Goal: Task Accomplishment & Management: Manage account settings

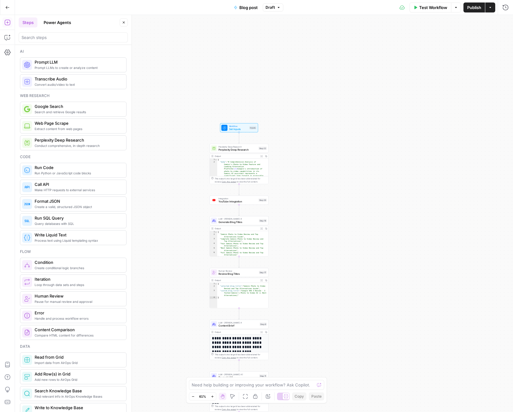
click at [209, 394] on button "Zoom In" at bounding box center [212, 395] width 7 height 7
click at [210, 394] on button "Zoom In" at bounding box center [212, 395] width 7 height 7
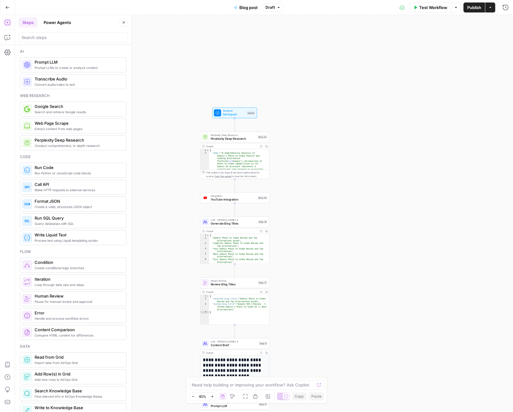
click at [210, 394] on button "Zoom In" at bounding box center [212, 395] width 7 height 7
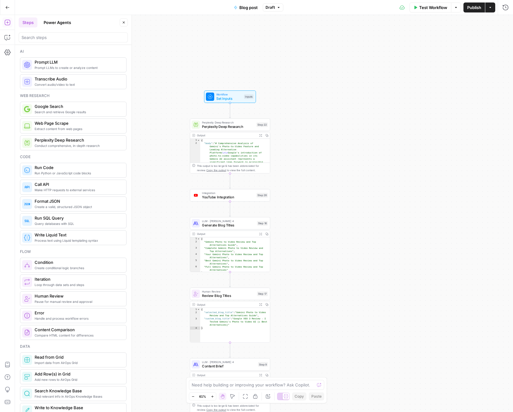
click at [210, 394] on button "Zoom In" at bounding box center [212, 395] width 7 height 7
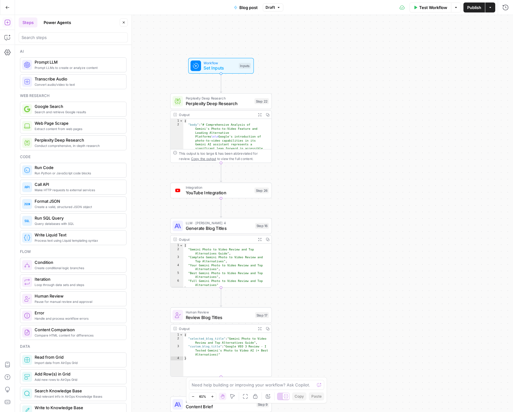
click at [210, 394] on button "Zoom In" at bounding box center [212, 395] width 7 height 7
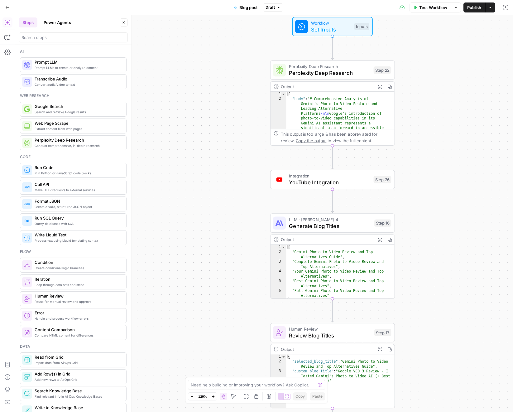
drag, startPoint x: 146, startPoint y: 281, endPoint x: 267, endPoint y: 276, distance: 121.4
click at [267, 276] on div "Workflow Set Inputs Inputs Perplexity Deep Research Perplexity Deep Research St…" at bounding box center [264, 213] width 498 height 397
click at [313, 183] on span "YouTube Integration" at bounding box center [329, 182] width 81 height 8
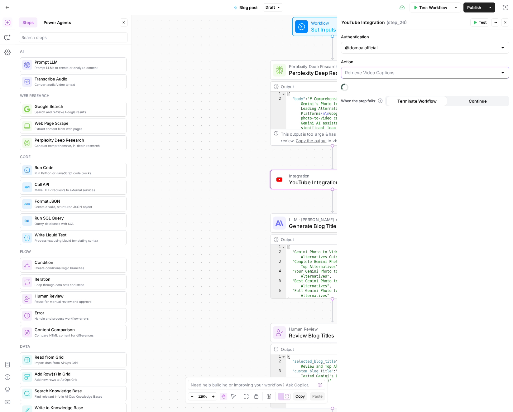
click at [387, 71] on input "Action" at bounding box center [421, 73] width 153 height 6
click at [385, 84] on button "Retrieve Video Captions" at bounding box center [425, 88] width 163 height 9
type input "Retrieve Video Captions"
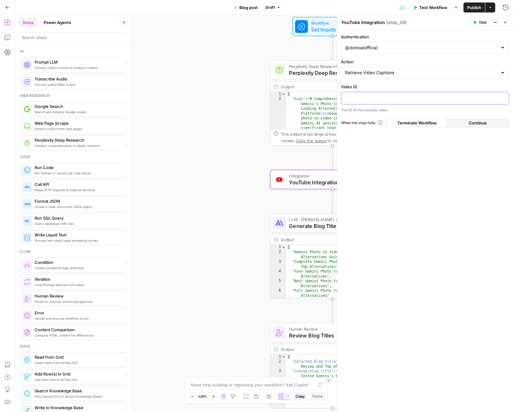
click at [381, 98] on p at bounding box center [425, 97] width 160 height 6
drag, startPoint x: 7, startPoint y: 55, endPoint x: 7, endPoint y: 51, distance: 4.7
click at [7, 51] on icon "button" at bounding box center [7, 52] width 6 height 6
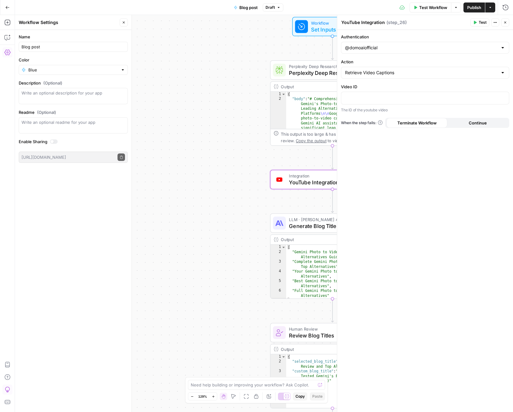
click at [8, 4] on button "Go Back" at bounding box center [7, 7] width 11 height 11
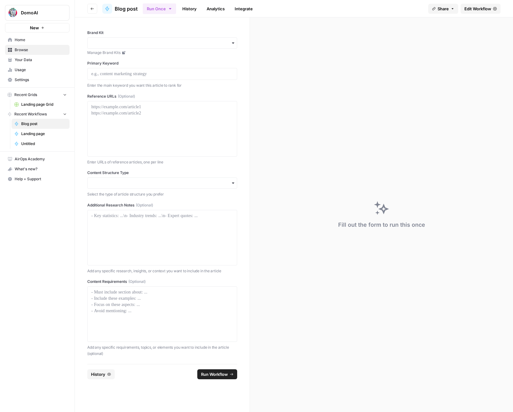
click at [16, 79] on span "Settings" at bounding box center [41, 80] width 52 height 6
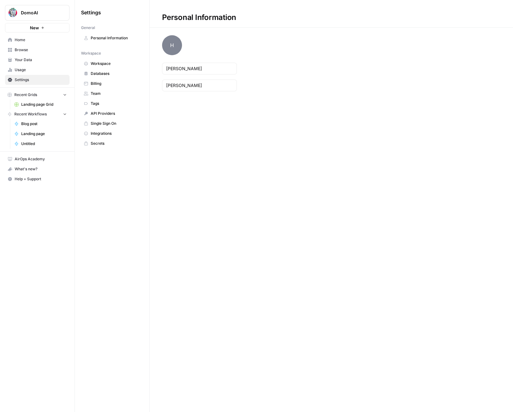
click at [102, 135] on span "Integrations" at bounding box center [116, 134] width 50 height 6
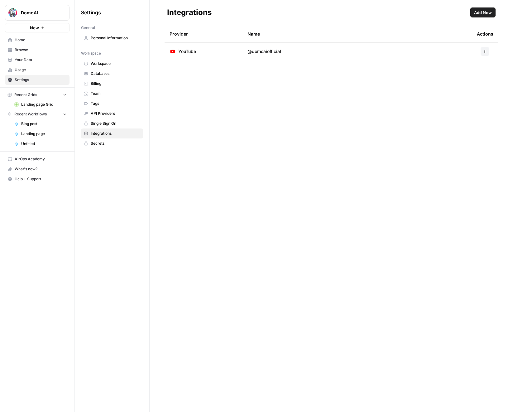
click at [251, 54] on span "@domoaiofficial" at bounding box center [265, 51] width 34 height 6
click at [484, 52] on icon "button" at bounding box center [485, 52] width 4 height 4
click at [195, 86] on div "Provider Name Actions YouTube @domoaiofficial" at bounding box center [331, 218] width 363 height 387
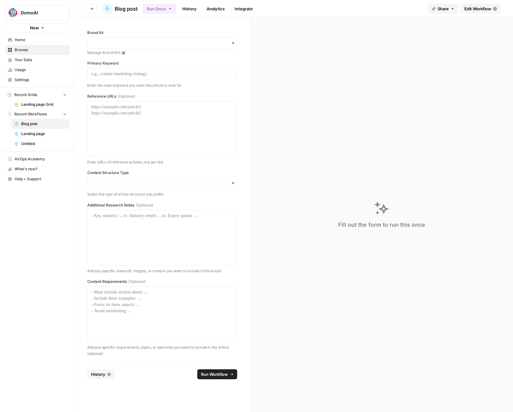
click at [480, 10] on span "Edit Workflow" at bounding box center [477, 9] width 27 height 6
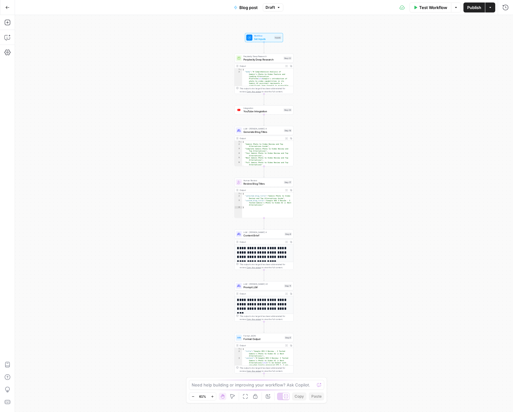
click at [269, 111] on span "YouTube Integration" at bounding box center [262, 111] width 38 height 4
click at [398, 95] on p at bounding box center [425, 97] width 160 height 6
click at [368, 101] on div at bounding box center [425, 98] width 168 height 12
click at [383, 157] on div "**********" at bounding box center [425, 221] width 176 height 382
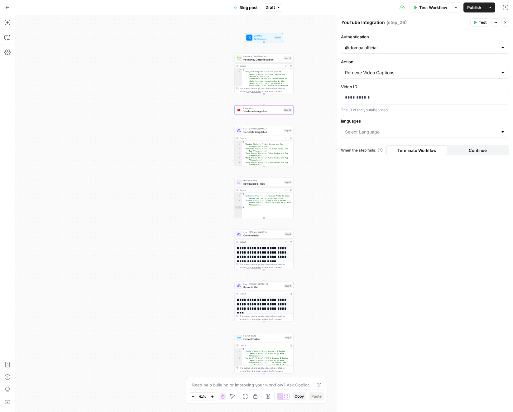
click at [376, 138] on div "languages" at bounding box center [425, 129] width 168 height 22
click at [375, 135] on input "languages" at bounding box center [421, 132] width 153 height 6
click at [363, 147] on span "ja" at bounding box center [423, 147] width 155 height 6
type input "ja"
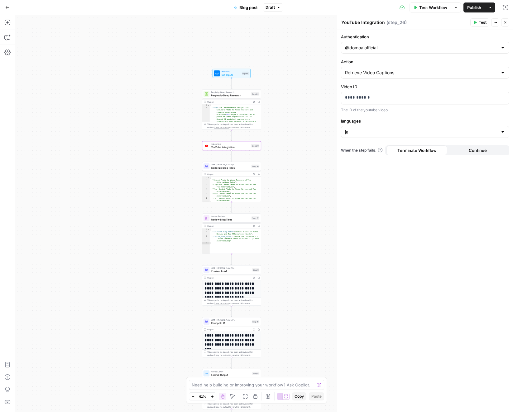
drag, startPoint x: 215, startPoint y: 92, endPoint x: 193, endPoint y: 93, distance: 22.5
click at [193, 93] on div "Workflow Set Inputs Inputs Perplexity Deep Research Perplexity Deep Research St…" at bounding box center [264, 213] width 498 height 397
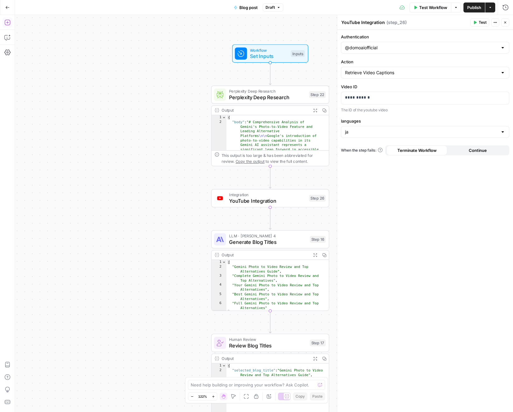
click at [8, 25] on icon "button" at bounding box center [7, 22] width 6 height 6
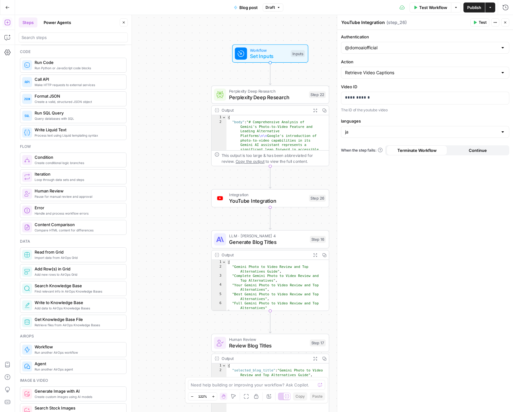
scroll to position [98, 0]
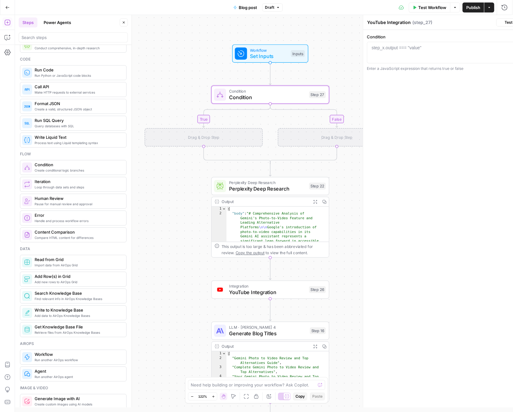
type textarea "Condition"
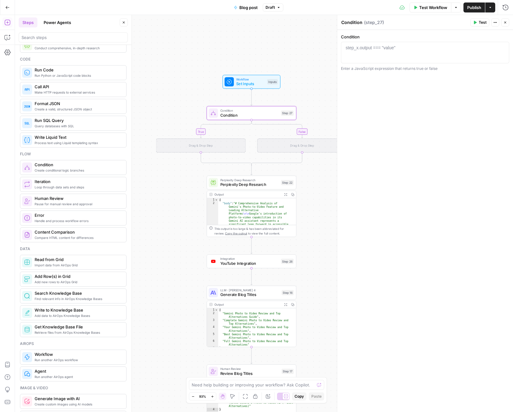
scroll to position [0, 0]
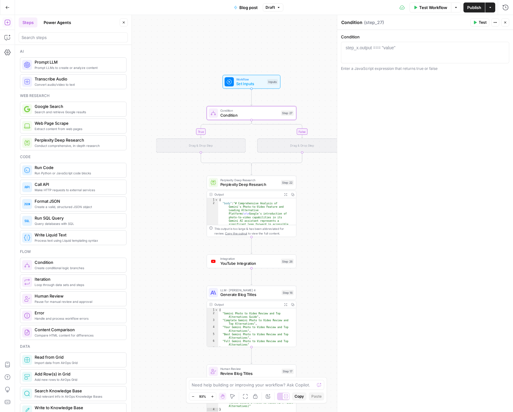
click at [179, 99] on div "true false Workflow Set Inputs Inputs Condition Condition Step 27 Drag & Drop S…" at bounding box center [264, 213] width 498 height 397
click at [229, 112] on span "Condition" at bounding box center [249, 115] width 59 height 6
click at [261, 102] on icon "button" at bounding box center [260, 102] width 5 height 5
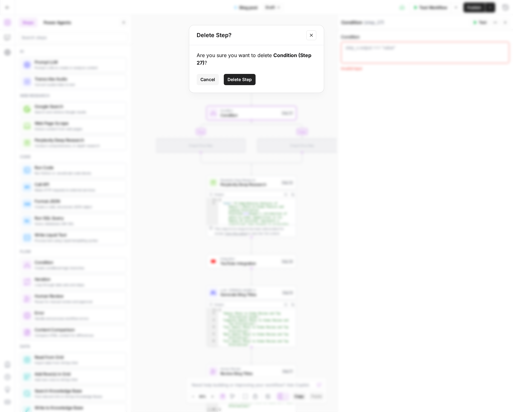
click at [235, 80] on span "Delete Step" at bounding box center [240, 79] width 24 height 6
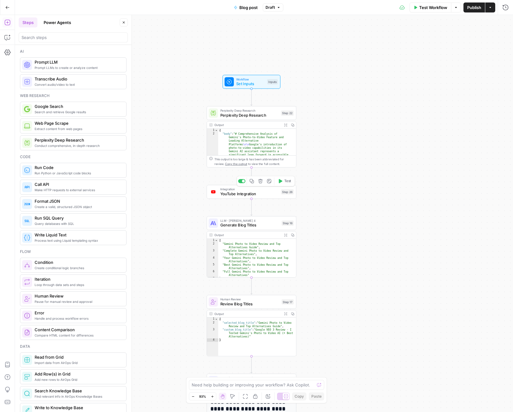
click at [234, 189] on span "Integration" at bounding box center [249, 189] width 59 height 5
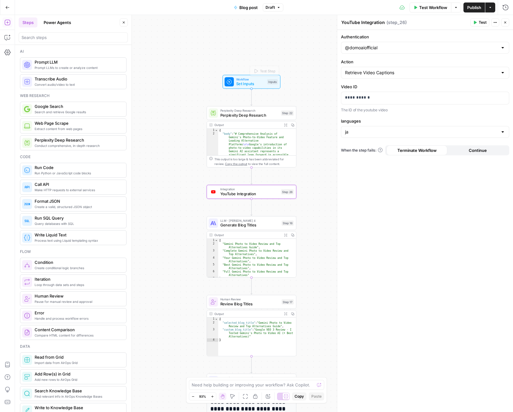
click at [239, 78] on span "Workflow" at bounding box center [250, 79] width 29 height 5
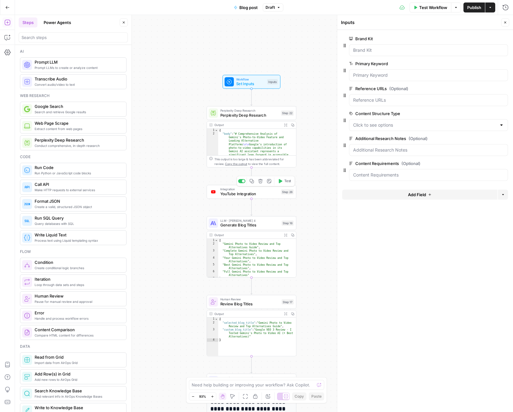
click at [243, 190] on span "Integration" at bounding box center [249, 189] width 59 height 5
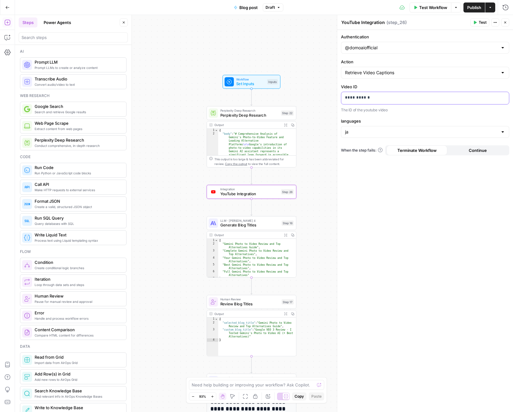
click at [403, 96] on p "**********" at bounding box center [425, 97] width 160 height 6
click at [269, 80] on div "Inputs" at bounding box center [272, 81] width 11 height 5
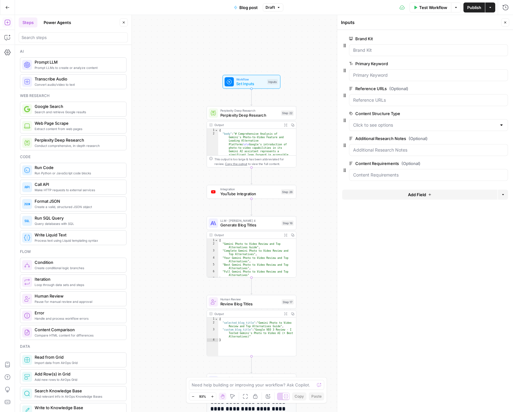
click at [399, 192] on button "Add Field" at bounding box center [419, 195] width 155 height 10
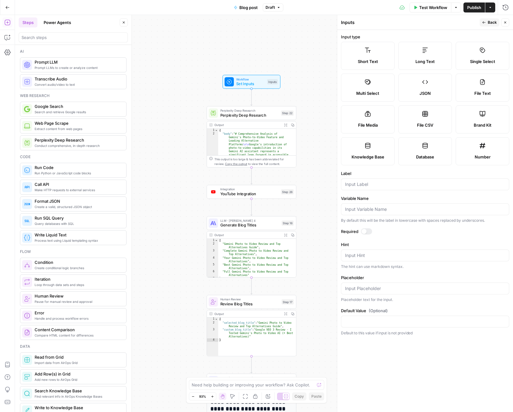
click at [374, 61] on span "Short Text" at bounding box center [368, 61] width 20 height 6
click at [358, 188] on div at bounding box center [425, 184] width 168 height 12
type input "YouTube Video"
click at [370, 214] on div at bounding box center [425, 209] width 168 height 12
click at [372, 255] on textarea "Hint" at bounding box center [425, 255] width 160 height 6
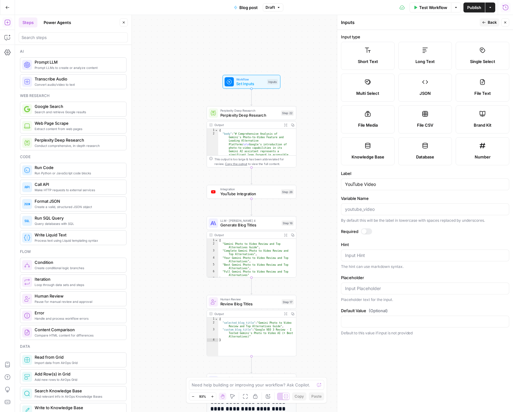
click at [507, 20] on div "Run History E" at bounding box center [492, 20] width 35 height 11
click at [507, 22] on span "E" at bounding box center [504, 21] width 5 height 6
click at [506, 23] on icon "button" at bounding box center [505, 23] width 4 height 4
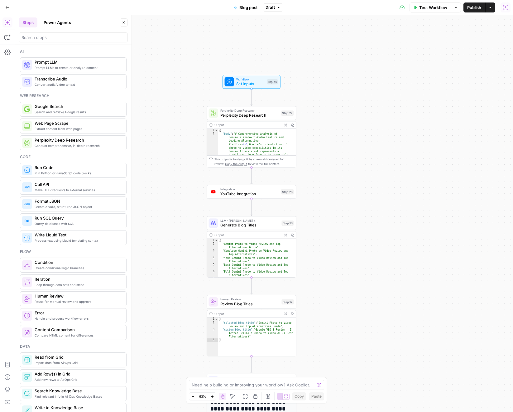
click at [238, 193] on span "YouTube Integration" at bounding box center [249, 194] width 59 height 6
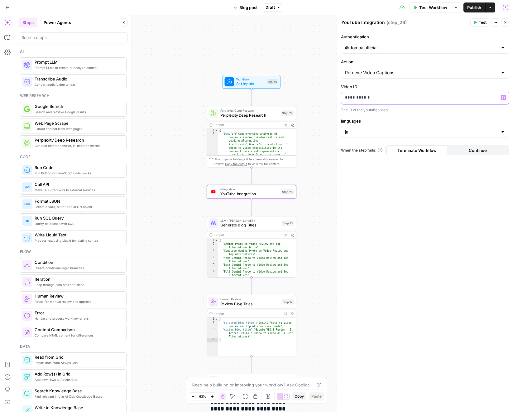
click at [371, 99] on p "**********" at bounding box center [425, 97] width 160 height 6
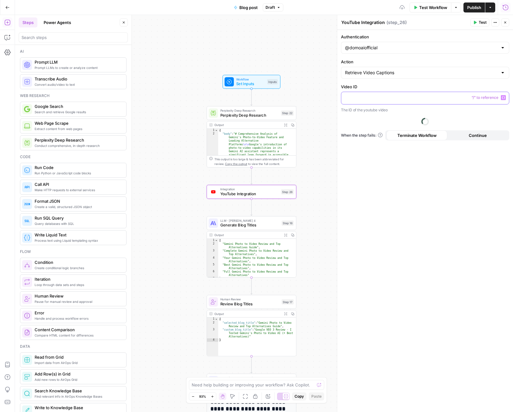
click at [503, 99] on icon "button" at bounding box center [503, 97] width 3 height 3
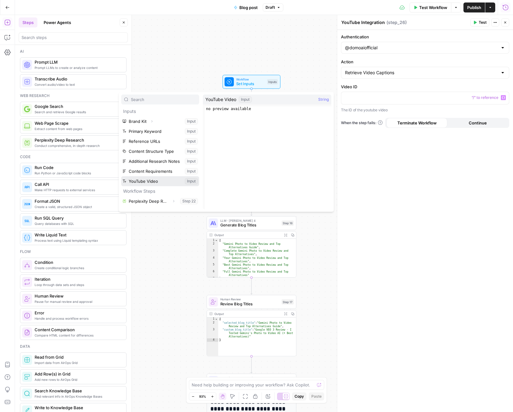
click at [146, 180] on button "Select variable YouTube Video" at bounding box center [160, 181] width 78 height 10
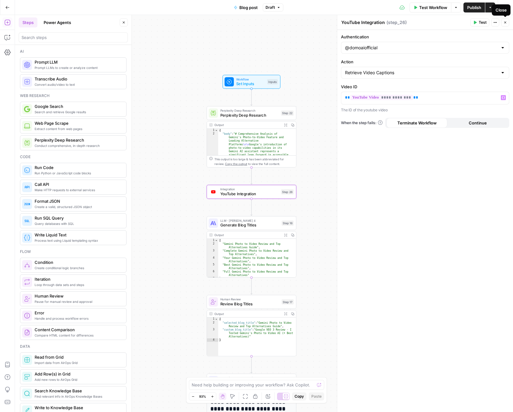
click at [503, 24] on icon "button" at bounding box center [505, 23] width 4 height 4
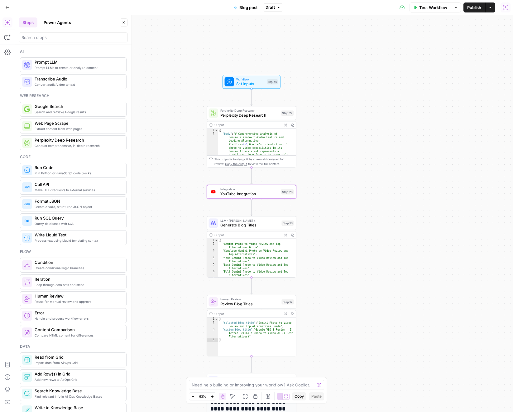
click at [241, 189] on span "Integration" at bounding box center [249, 189] width 59 height 5
click at [177, 187] on div "Workflow Set Inputs Inputs Perplexity Deep Research Perplexity Deep Research St…" at bounding box center [264, 213] width 498 height 397
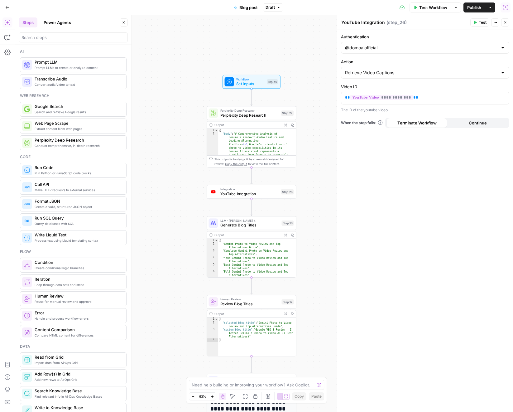
click at [173, 190] on div "Workflow Set Inputs Inputs Perplexity Deep Research Perplexity Deep Research St…" at bounding box center [264, 213] width 498 height 397
click at [506, 21] on icon "button" at bounding box center [505, 23] width 4 height 4
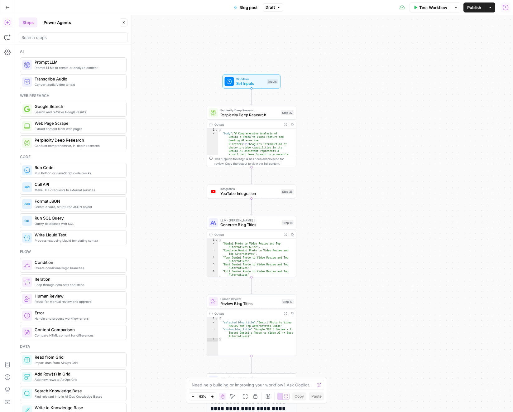
click at [230, 117] on span "Perplexity Deep Research" at bounding box center [249, 115] width 59 height 6
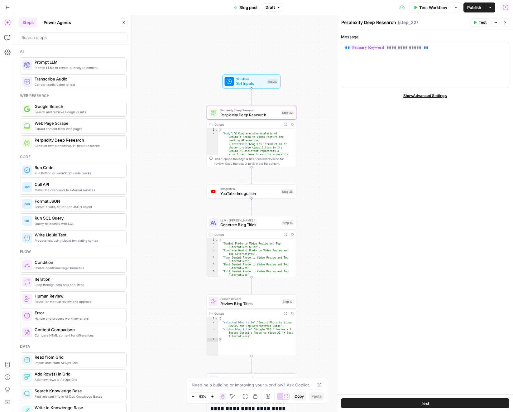
click at [229, 192] on span "YouTube Integration" at bounding box center [249, 193] width 59 height 6
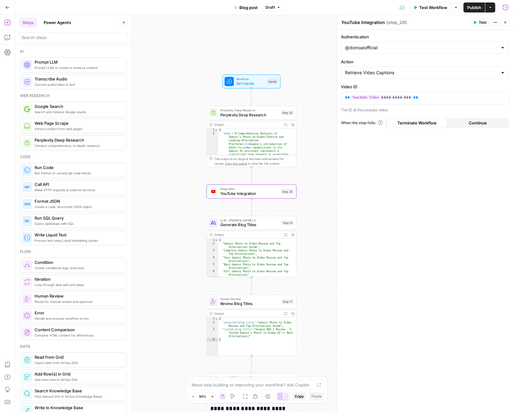
click at [469, 129] on div "**********" at bounding box center [425, 221] width 176 height 382
click at [466, 121] on button "Continue" at bounding box center [477, 123] width 61 height 10
click at [220, 227] on span "Generate Blog Titles" at bounding box center [249, 225] width 59 height 6
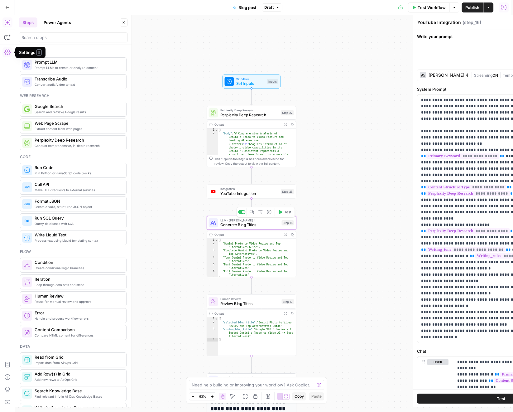
type textarea "Generate Blog Titles"
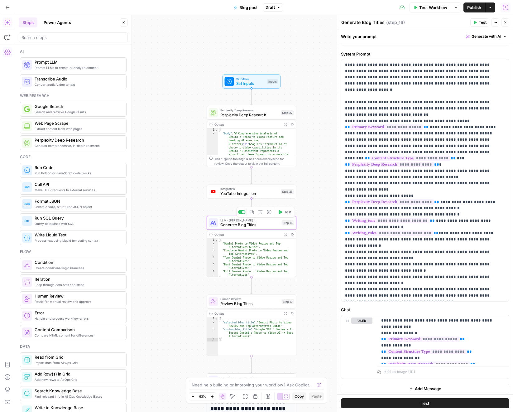
scroll to position [16, 0]
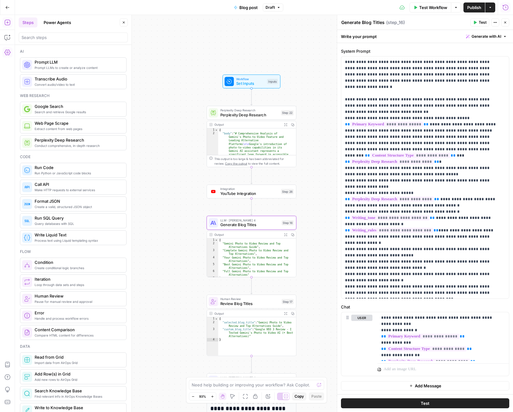
click at [504, 22] on icon "button" at bounding box center [505, 23] width 4 height 4
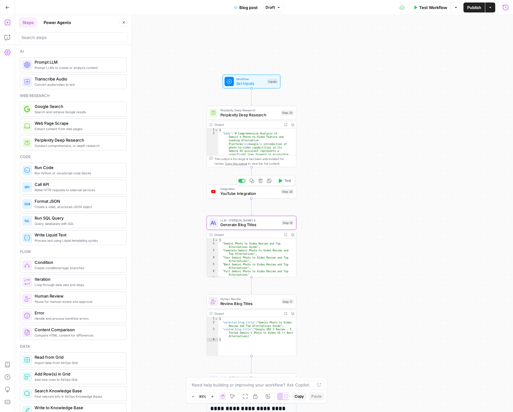
click at [229, 188] on span "Integration" at bounding box center [249, 188] width 59 height 5
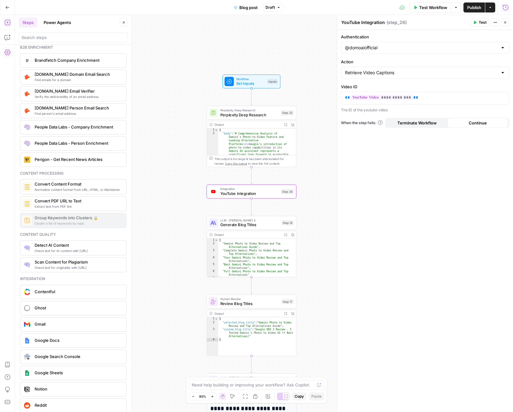
scroll to position [992, 0]
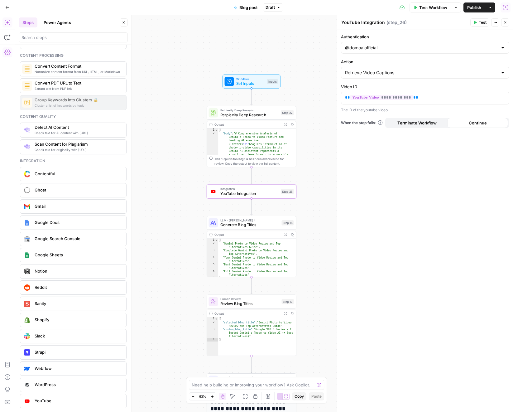
click at [229, 192] on span "YouTube Integration" at bounding box center [249, 193] width 59 height 6
click at [262, 180] on icon "button" at bounding box center [260, 180] width 5 height 5
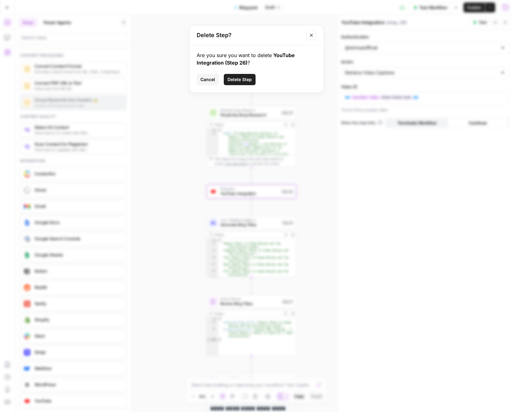
click at [228, 82] on span "Delete Step" at bounding box center [240, 79] width 24 height 6
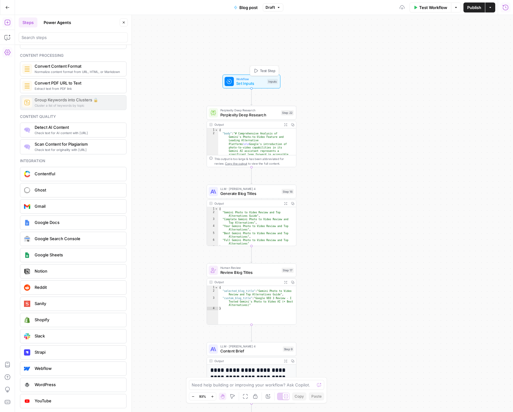
click at [233, 81] on div at bounding box center [229, 81] width 9 height 9
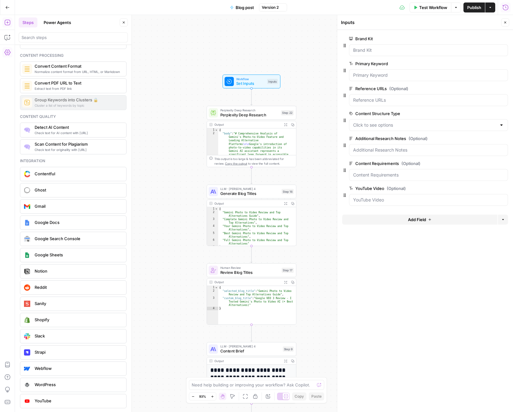
click at [230, 115] on span "Perplexity Deep Research" at bounding box center [249, 115] width 59 height 6
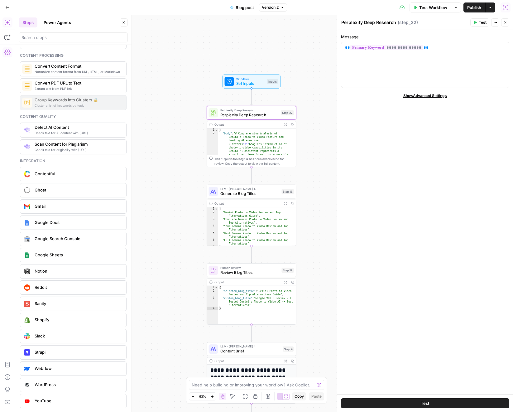
click at [225, 197] on div "LLM · [PERSON_NAME] 4 Generate Blog Titles Step 16 Copy step Delete step Add No…" at bounding box center [252, 192] width 90 height 14
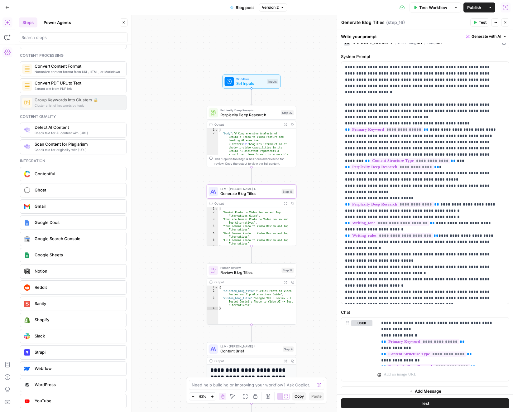
scroll to position [16, 0]
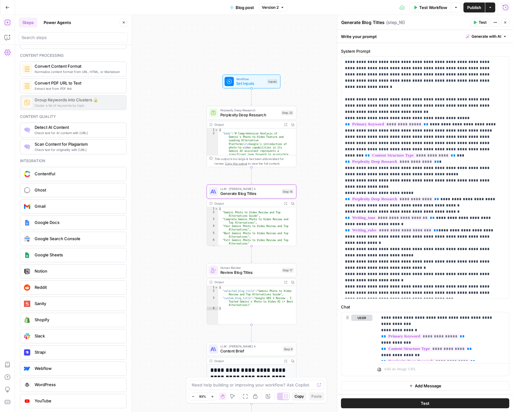
click at [229, 114] on span "Perplexity Deep Research" at bounding box center [249, 115] width 59 height 6
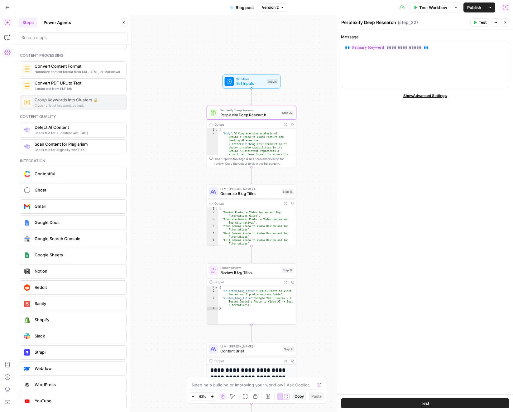
click at [241, 187] on span "LLM · [PERSON_NAME] 4" at bounding box center [249, 188] width 59 height 5
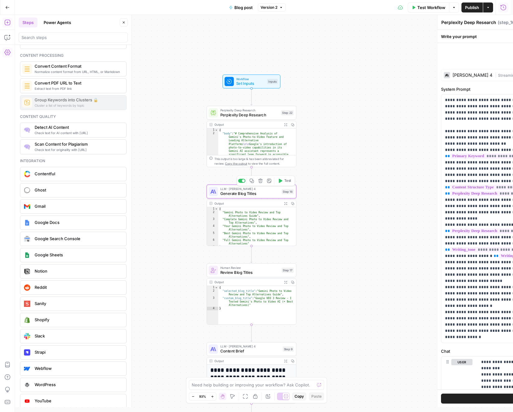
type textarea "Generate Blog Titles"
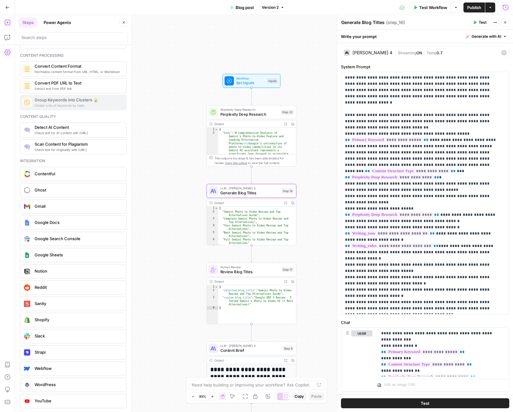
click at [239, 271] on span "Review Blog Titles" at bounding box center [249, 272] width 59 height 6
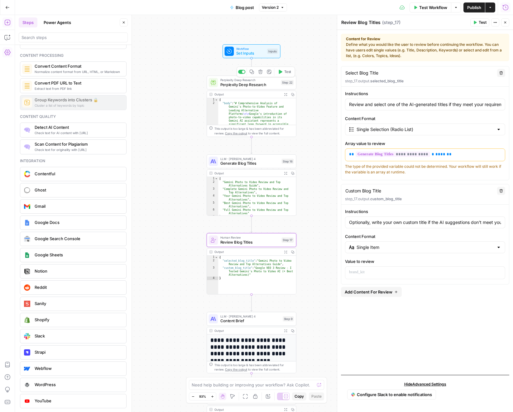
click at [235, 55] on div "Workflow Set Inputs Inputs Test Step" at bounding box center [251, 51] width 53 height 10
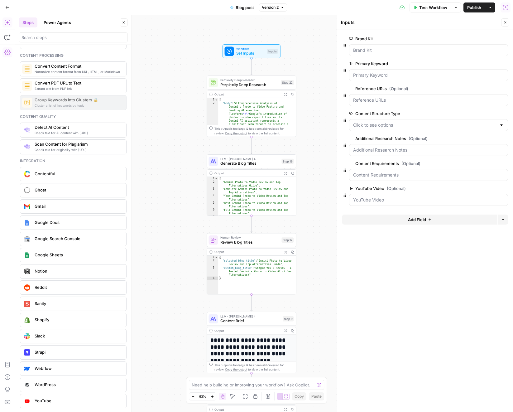
click at [508, 22] on button "Close" at bounding box center [505, 22] width 8 height 8
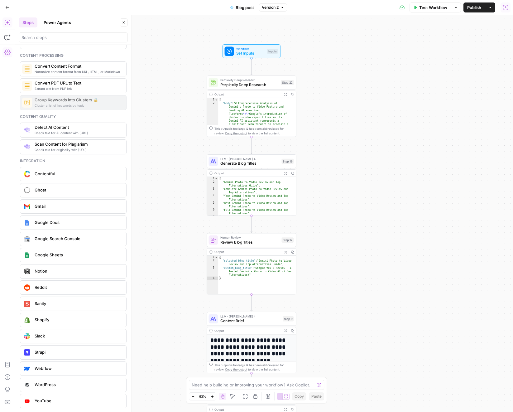
click at [440, 4] on span "Test Workflow" at bounding box center [433, 7] width 28 height 6
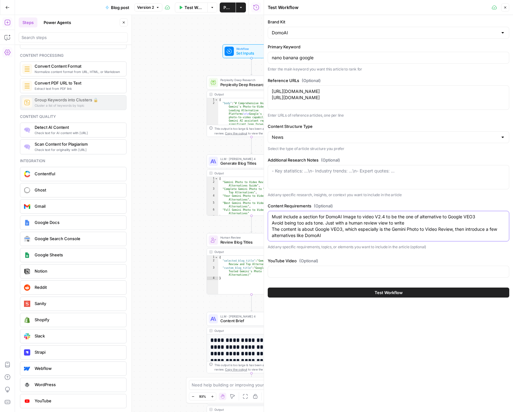
drag, startPoint x: 344, startPoint y: 216, endPoint x: 404, endPoint y: 217, distance: 60.5
click at [404, 217] on textarea "Must include a section for DomoAI Image to video V2.4 to be the one of alternat…" at bounding box center [388, 226] width 233 height 25
click at [411, 219] on textarea "Must include a section for DomoAI Image to video V2.4 to be the one of alternat…" at bounding box center [388, 226] width 233 height 25
drag, startPoint x: 406, startPoint y: 216, endPoint x: 504, endPoint y: 216, distance: 97.9
click at [504, 216] on textarea "Must include a section for DomoAI Image to video V2.4 to be the one of alternat…" at bounding box center [388, 226] width 233 height 25
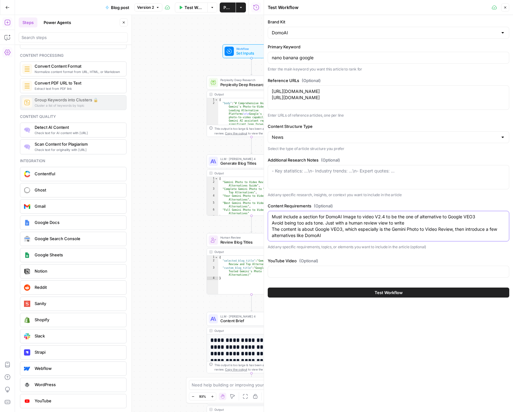
click at [337, 231] on textarea "Must include a section for DomoAI Image to video V2.4 to be the one of alternat…" at bounding box center [388, 226] width 233 height 25
drag, startPoint x: 315, startPoint y: 229, endPoint x: 343, endPoint y: 230, distance: 28.1
click at [343, 230] on textarea "Must include a section for DomoAI Image to video V2.4 to be the one of alternat…" at bounding box center [388, 226] width 233 height 25
drag, startPoint x: 377, startPoint y: 229, endPoint x: 479, endPoint y: 226, distance: 101.7
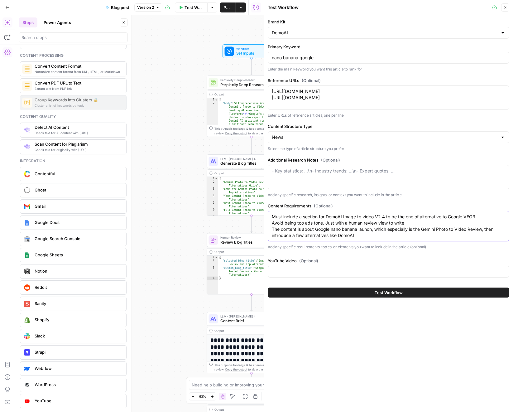
click at [479, 226] on textarea "Must include a section for DomoAI Image to video V2.4 to be the one of alternat…" at bounding box center [388, 226] width 233 height 25
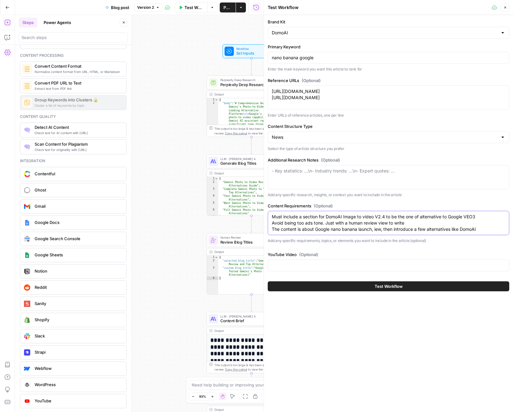
click at [384, 228] on textarea "Must include a section for DomoAI Image to video V2.4 to be the one of alternat…" at bounding box center [388, 223] width 233 height 19
click at [412, 229] on textarea "Must include a section for DomoAI Image to video V2.4 to be the one of alternat…" at bounding box center [388, 223] width 233 height 19
drag, startPoint x: 407, startPoint y: 229, endPoint x: 470, endPoint y: 227, distance: 63.3
click at [470, 227] on textarea "Must include a section for DomoAI Image to video V2.4 to be the one of alternat…" at bounding box center [388, 223] width 233 height 19
click at [426, 230] on textarea "Must include a section for DomoAI Image to video V2.4 to be the one of alternat…" at bounding box center [388, 223] width 233 height 19
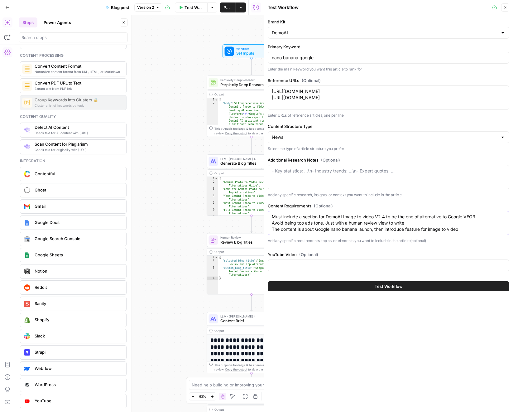
click at [426, 230] on textarea "Must include a section for DomoAI Image to video V2.4 to be the one of alternat…" at bounding box center [388, 223] width 233 height 19
click at [483, 228] on textarea "Must include a section for DomoAI Image to video V2.4 to be the one of alternat…" at bounding box center [388, 223] width 233 height 19
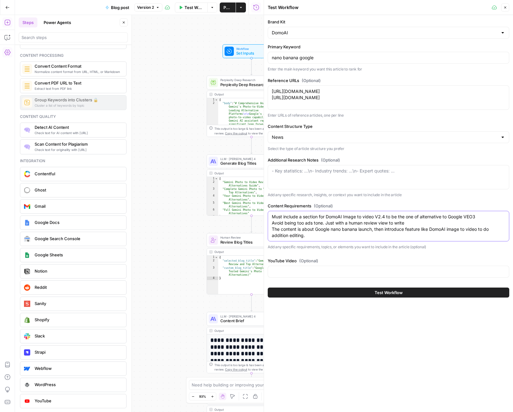
click at [410, 224] on textarea "Must include a section for DomoAI Image to video V2.4 to be the one of alternat…" at bounding box center [388, 226] width 233 height 25
click at [325, 217] on textarea "Must include a section for DomoAI Image to video V2.4 to be the one of alternat…" at bounding box center [388, 226] width 233 height 25
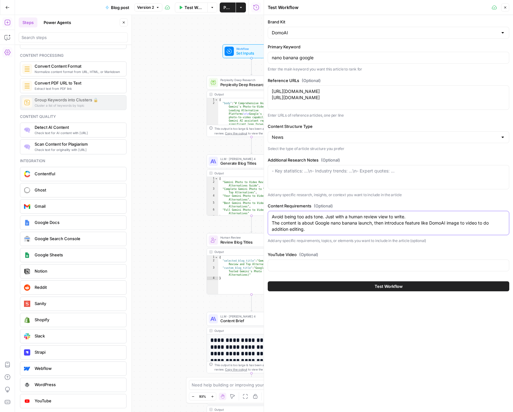
type textarea "Avoid being too ads tone. Just with a human review view to write. The content i…"
click at [346, 176] on div "- Key statistics: ...\n- Industry trends: ...\n- Expert quotes: ..." at bounding box center [389, 177] width 242 height 24
click at [350, 268] on input "YouTube Video (Optional)" at bounding box center [388, 265] width 233 height 6
click at [381, 286] on span "Test Workflow" at bounding box center [389, 286] width 28 height 6
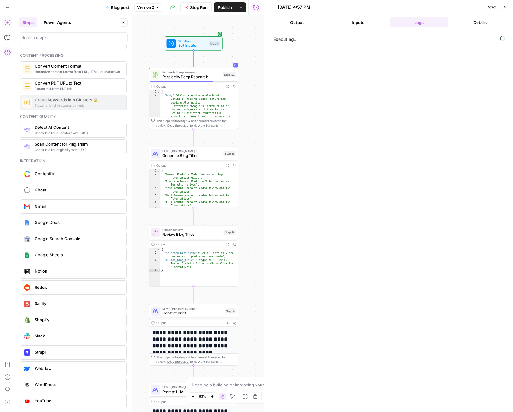
drag, startPoint x: 191, startPoint y: 138, endPoint x: 138, endPoint y: 131, distance: 53.8
click at [138, 131] on div "Workflow Set Inputs Inputs Perplexity Deep Research Perplexity Deep Research St…" at bounding box center [139, 213] width 249 height 397
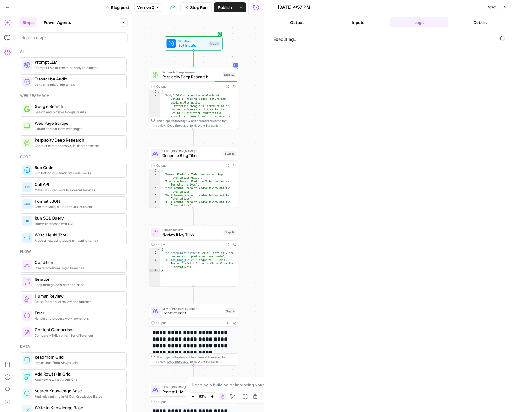
click at [84, 127] on span "Extract content from web pages" at bounding box center [78, 128] width 87 height 5
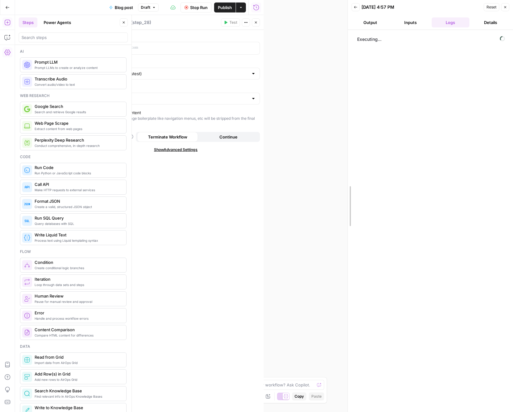
drag, startPoint x: 266, startPoint y: 125, endPoint x: 379, endPoint y: 124, distance: 113.8
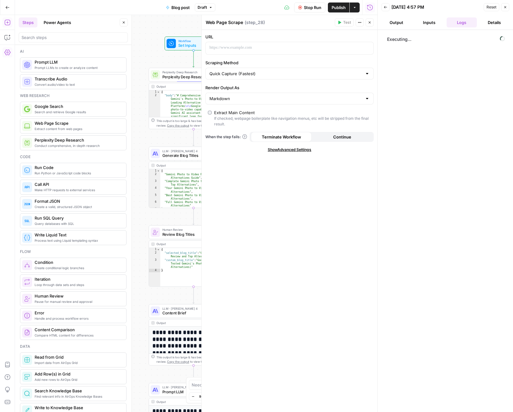
click at [243, 78] on div "Quick Capture (Fastest)" at bounding box center [289, 74] width 168 height 12
type input "Quick Capture (Fastest)"
click at [235, 58] on div "URL Scraping Method Quick Capture (Fastest) Render Output As Markdown Extract M…" at bounding box center [290, 221] width 176 height 382
click at [245, 100] on input "Render Output As" at bounding box center [285, 98] width 153 height 6
click at [246, 100] on input "Render Output As" at bounding box center [285, 98] width 153 height 6
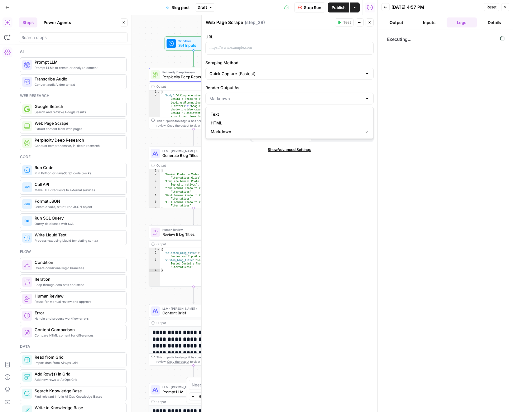
type input "Markdown"
click at [241, 219] on div "URL Scraping Method Quick Capture (Fastest) Render Output As Markdown Extract M…" at bounding box center [290, 221] width 176 height 382
click at [284, 151] on span "Show Advanced Settings" at bounding box center [290, 150] width 44 height 6
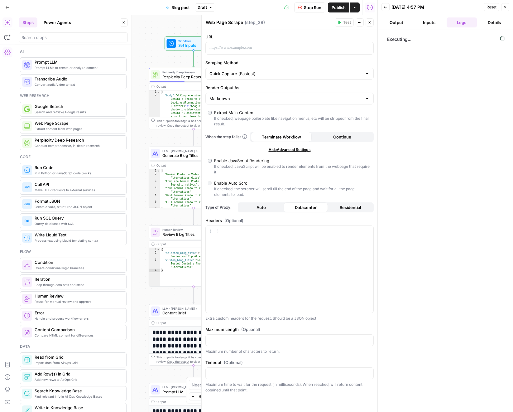
click at [370, 22] on icon "button" at bounding box center [370, 23] width 4 height 4
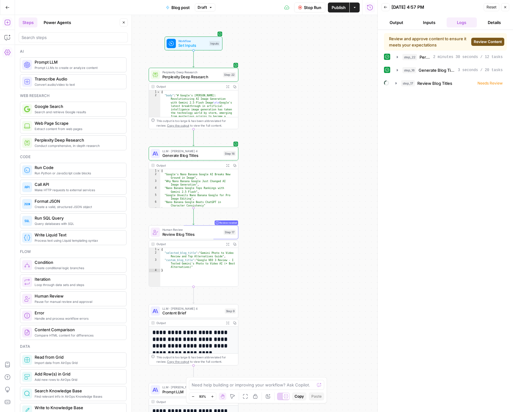
click at [201, 231] on span "Human Review" at bounding box center [191, 229] width 59 height 5
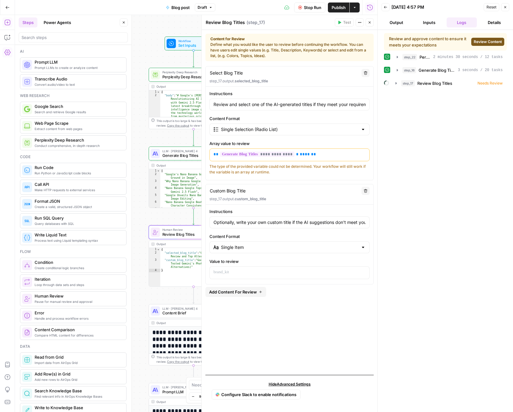
click at [190, 242] on div "Output" at bounding box center [189, 244] width 66 height 5
click at [492, 40] on span "Review Content" at bounding box center [488, 42] width 28 height 6
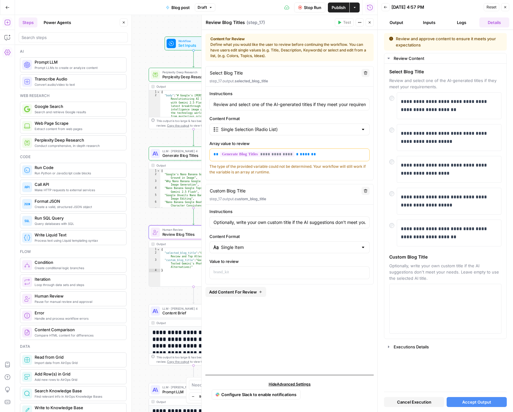
click at [479, 403] on span "Accept Output" at bounding box center [476, 402] width 29 height 6
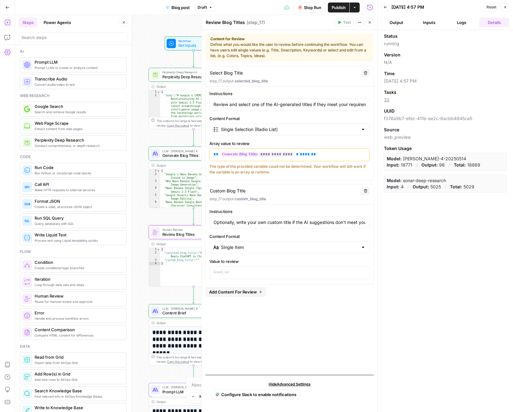
click at [368, 22] on icon "button" at bounding box center [370, 23] width 4 height 4
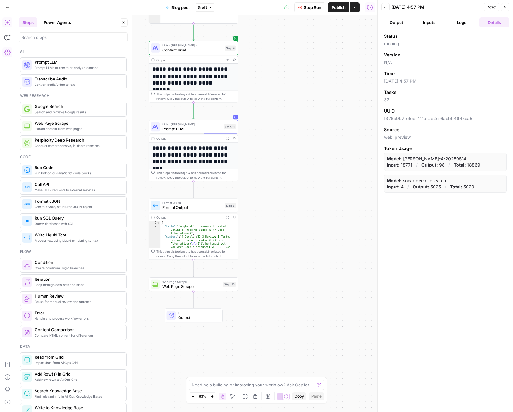
click at [227, 58] on icon "button" at bounding box center [227, 59] width 3 height 3
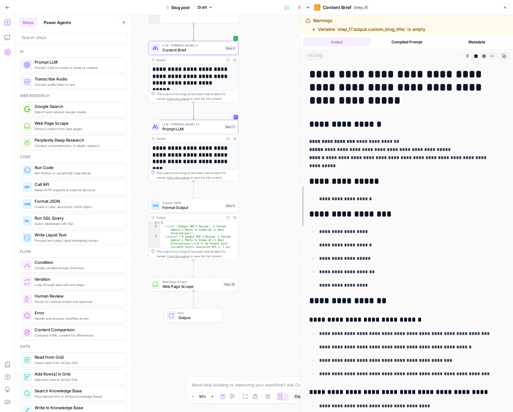
drag, startPoint x: 375, startPoint y: 125, endPoint x: 297, endPoint y: 131, distance: 78.2
click at [297, 131] on div at bounding box center [300, 206] width 6 height 412
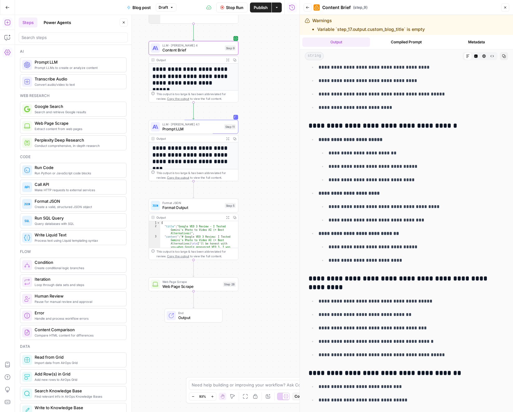
scroll to position [398, 0]
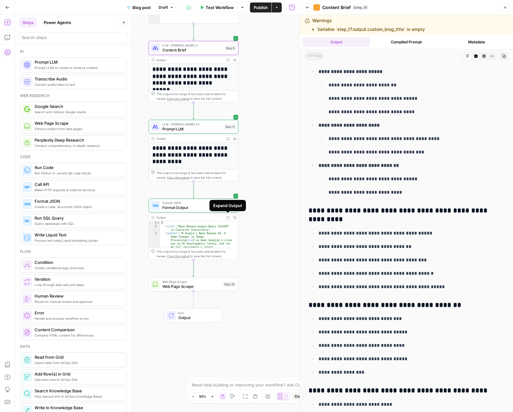
click at [228, 218] on icon "button" at bounding box center [227, 217] width 3 height 3
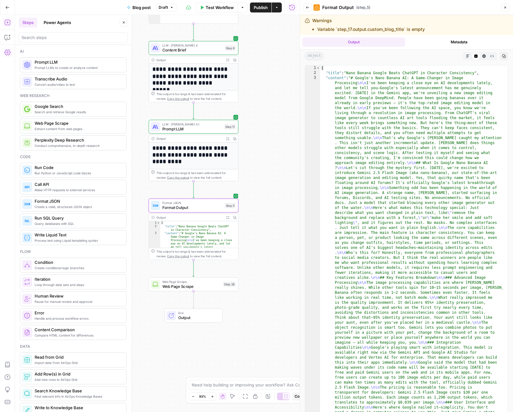
click at [228, 141] on button "Expand Output" at bounding box center [227, 138] width 7 height 7
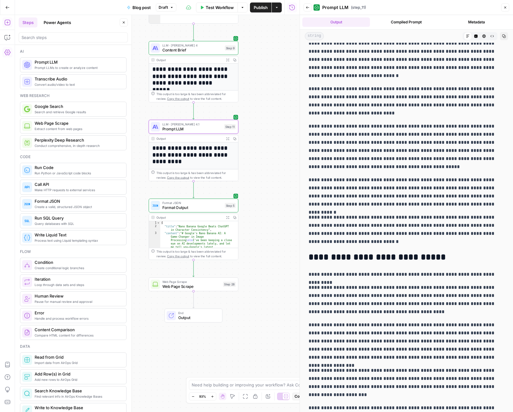
scroll to position [1205, 0]
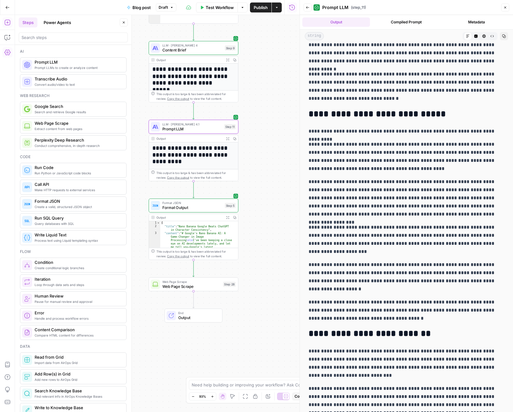
click at [226, 217] on icon "button" at bounding box center [227, 217] width 3 height 3
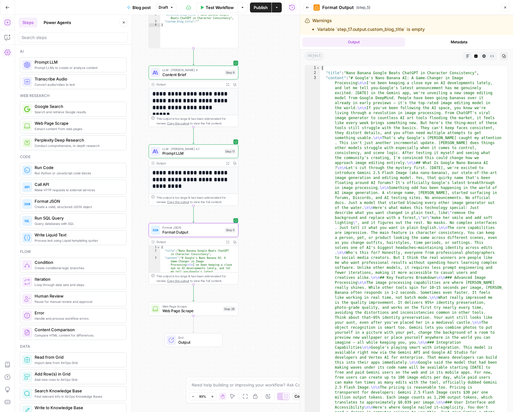
click at [227, 163] on icon "button" at bounding box center [227, 162] width 3 height 3
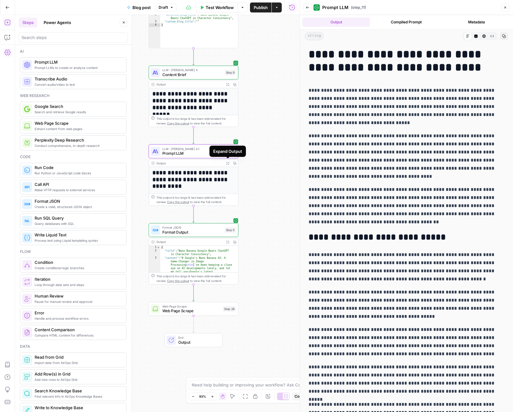
click at [206, 70] on span "LLM · [PERSON_NAME] 4" at bounding box center [192, 70] width 60 height 5
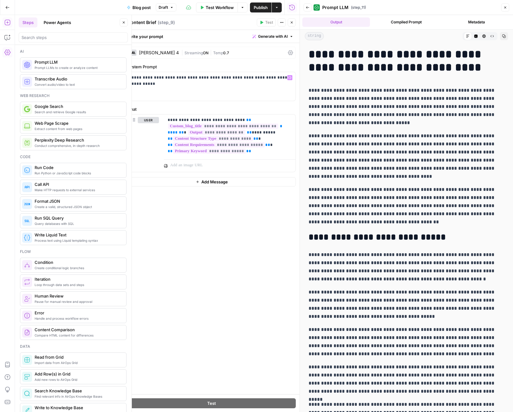
click at [196, 53] on span "Streaming" at bounding box center [194, 53] width 18 height 5
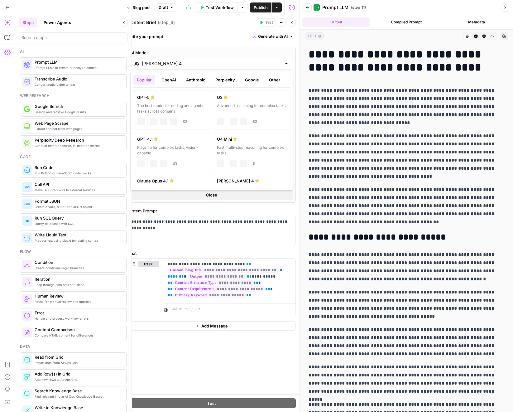
click at [195, 65] on input "[PERSON_NAME] 4" at bounding box center [212, 63] width 140 height 6
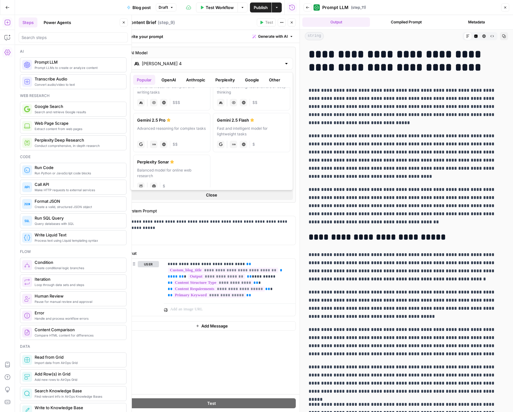
scroll to position [98, 0]
click at [177, 131] on div "Advanced reasoning for complex tasks" at bounding box center [171, 135] width 69 height 11
type input "Gemini 2.5 Pro"
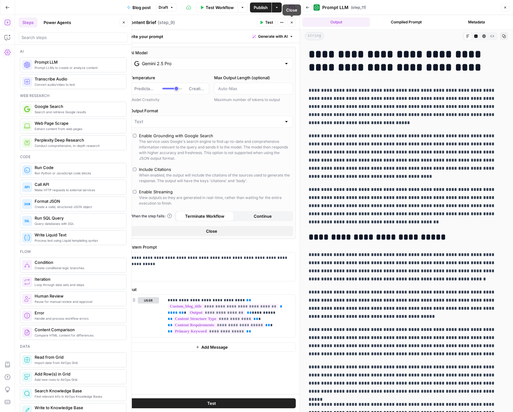
click at [294, 21] on button "Close" at bounding box center [292, 22] width 8 height 8
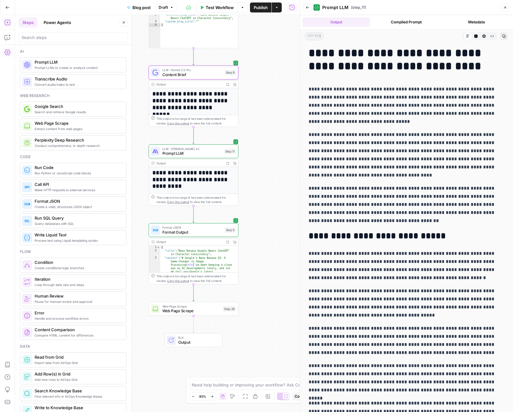
scroll to position [0, 0]
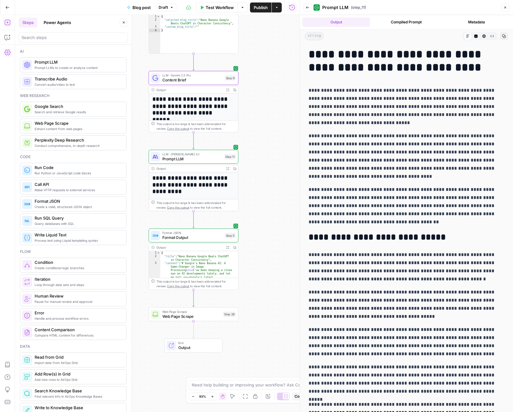
click at [212, 75] on span "LLM · Gemini 2.5 Pro" at bounding box center [192, 75] width 60 height 5
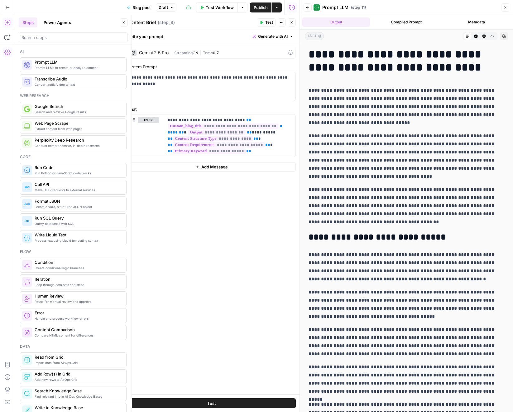
click at [293, 22] on span "Close" at bounding box center [293, 22] width 0 height 0
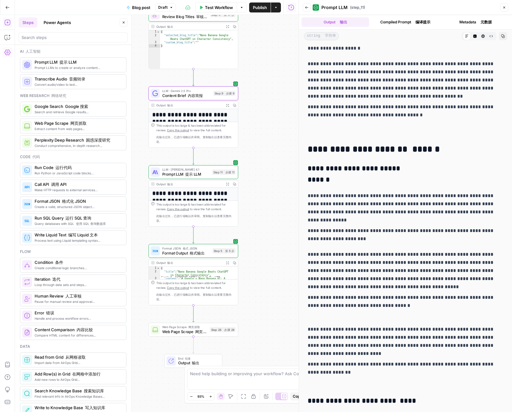
scroll to position [648, 0]
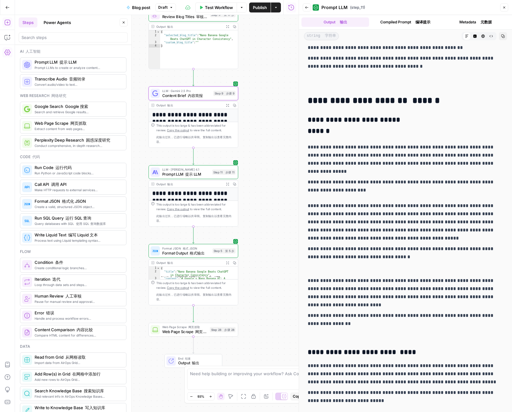
click at [175, 93] on span "Content Brief 内容简报" at bounding box center [186, 96] width 49 height 6
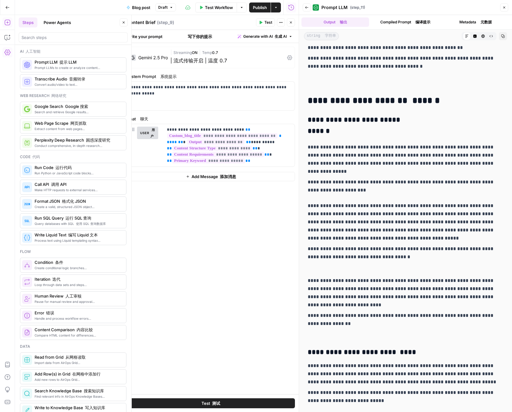
click at [291, 24] on icon "button" at bounding box center [291, 23] width 4 height 4
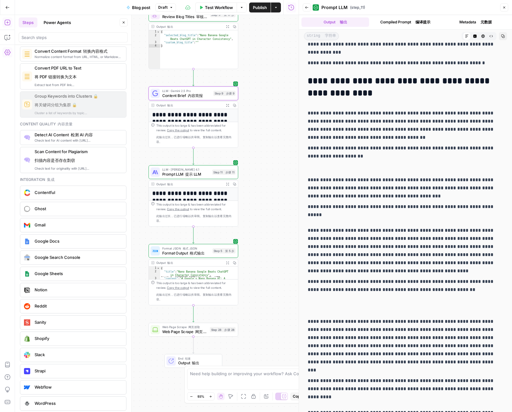
scroll to position [1187, 0]
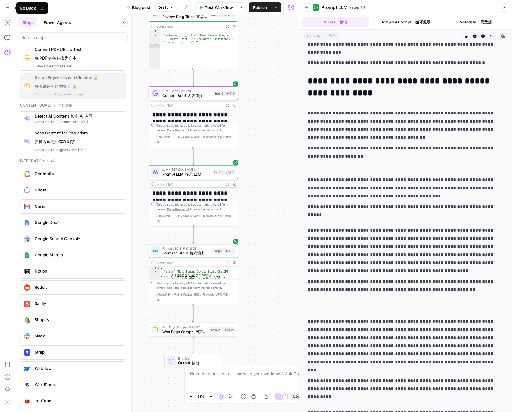
click at [5, 3] on button "Go Back" at bounding box center [7, 7] width 11 height 11
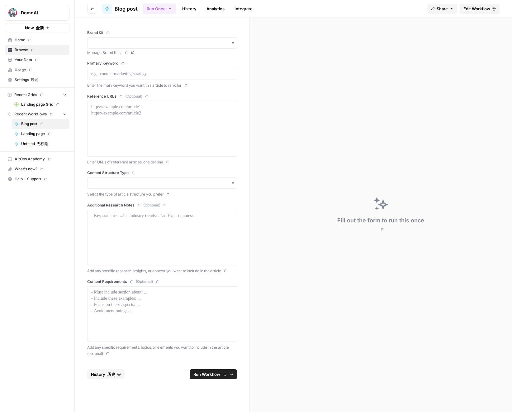
click at [21, 79] on span "Settings 设置" at bounding box center [41, 80] width 52 height 6
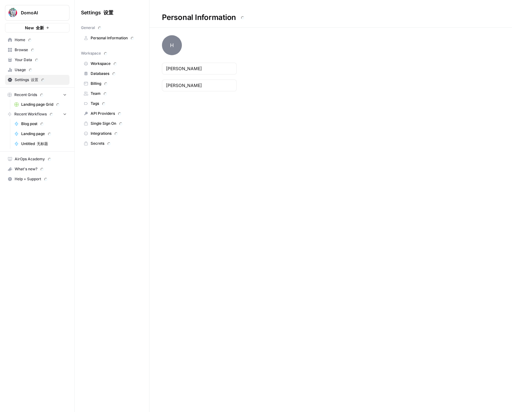
click at [104, 134] on span "Integrations" at bounding box center [116, 134] width 50 height 6
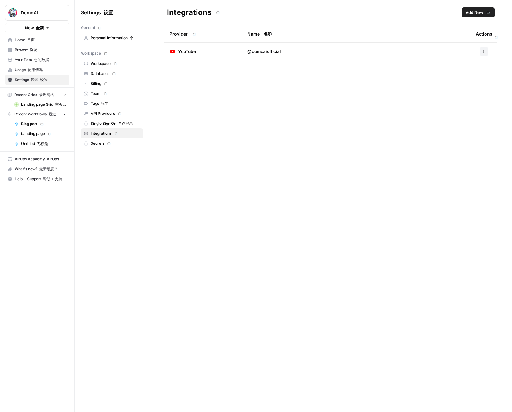
click at [469, 10] on span "Add New" at bounding box center [478, 12] width 25 height 6
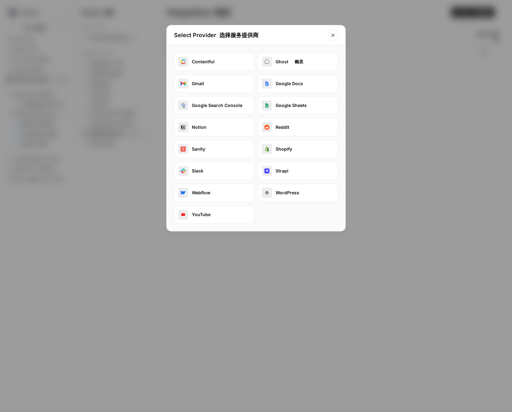
click at [207, 104] on button "Google Search Console" at bounding box center [214, 105] width 80 height 18
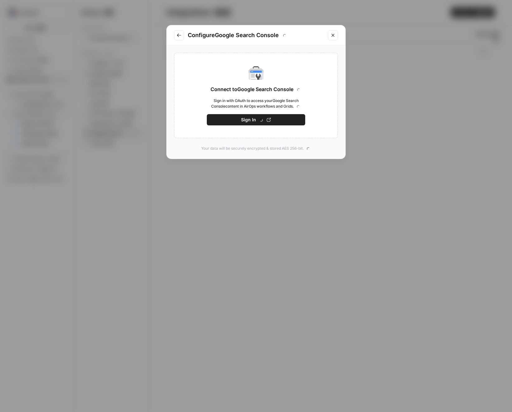
click at [238, 119] on button "Sign In" at bounding box center [256, 119] width 99 height 11
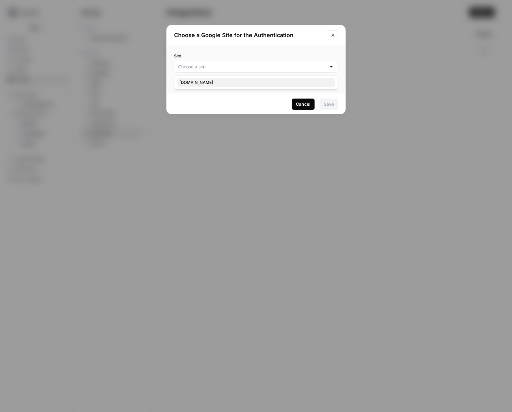
click at [198, 82] on span "[DOMAIN_NAME]" at bounding box center [255, 82] width 151 height 6
type input "[DOMAIN_NAME]"
click at [329, 108] on button "Save" at bounding box center [329, 104] width 18 height 11
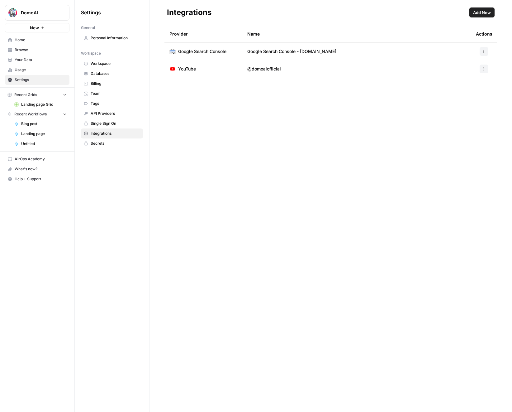
click at [481, 49] on button "button" at bounding box center [484, 51] width 9 height 9
click at [171, 207] on div "Provider Name Actions Google Search Console Google Search Console - [DOMAIN_NAM…" at bounding box center [331, 218] width 363 height 387
click at [477, 14] on span "Add New" at bounding box center [483, 12] width 18 height 6
